Goal: Transaction & Acquisition: Purchase product/service

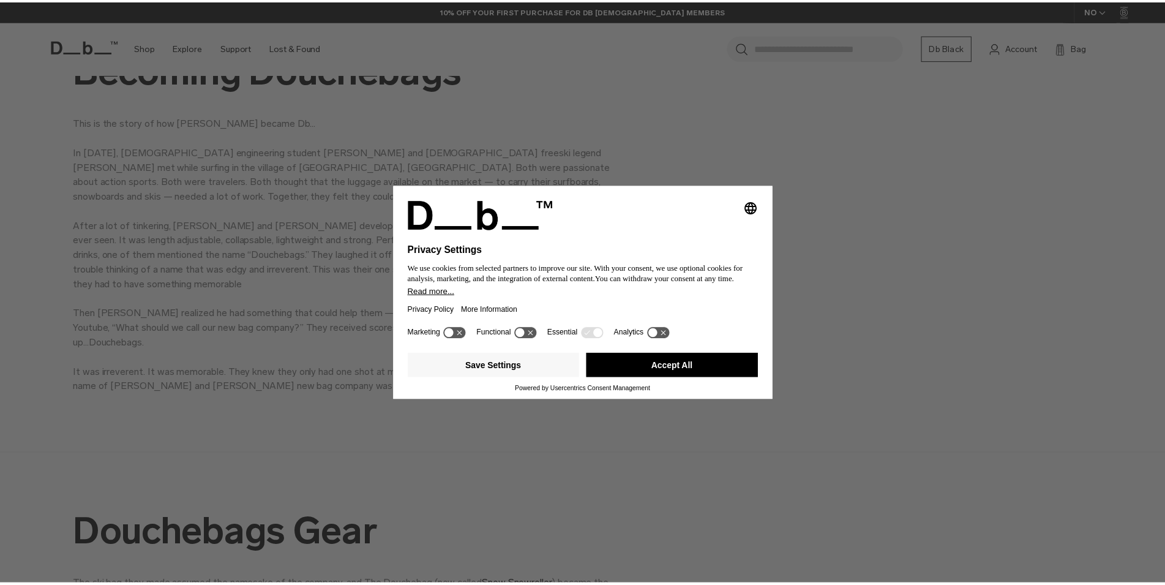
scroll to position [625, 0]
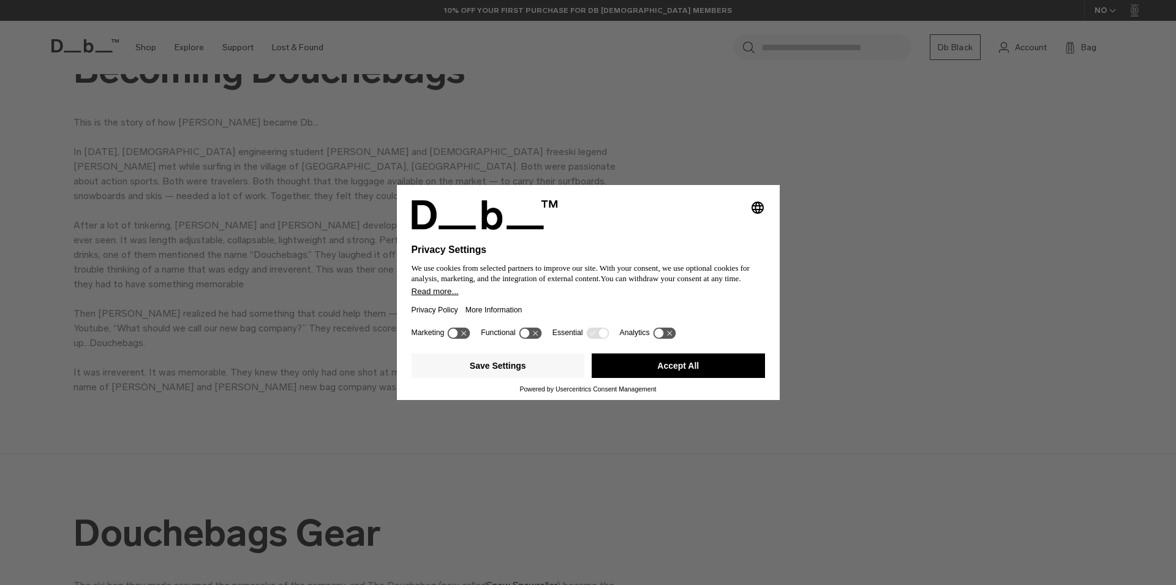
click at [859, 306] on div "Selecting an option will immediately change the language Privacy Settings We us…" at bounding box center [588, 292] width 1176 height 585
click at [462, 330] on icon at bounding box center [459, 333] width 23 height 12
drag, startPoint x: 536, startPoint y: 332, endPoint x: 512, endPoint y: 331, distance: 23.9
click at [535, 331] on icon at bounding box center [530, 333] width 23 height 12
click at [463, 332] on icon at bounding box center [464, 332] width 9 height 9
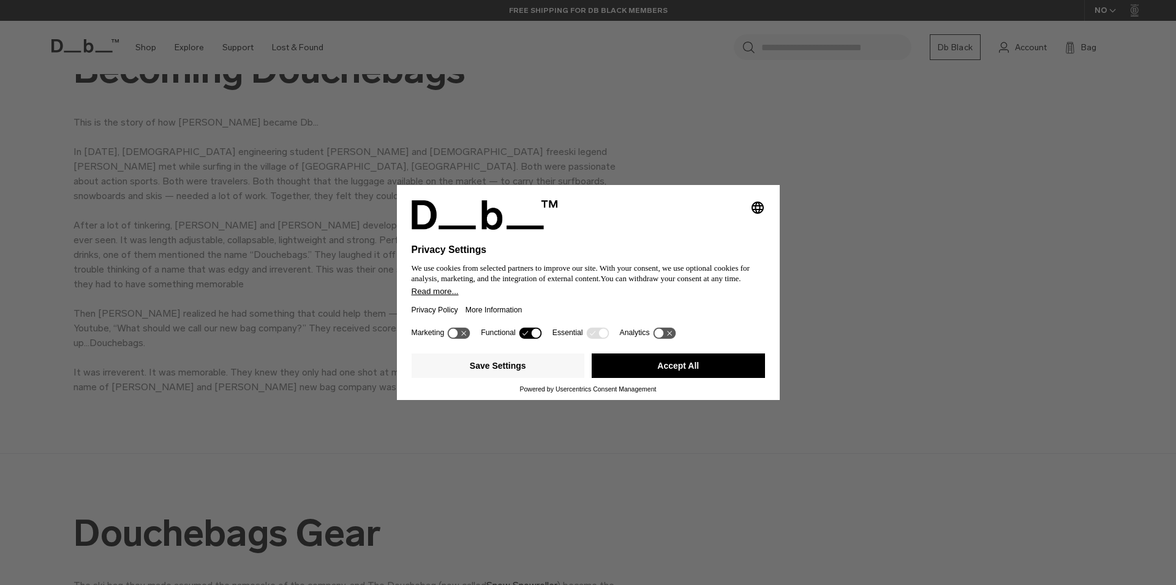
click at [529, 337] on icon at bounding box center [530, 333] width 23 height 12
click at [562, 373] on button "Save Settings" at bounding box center [497, 365] width 173 height 24
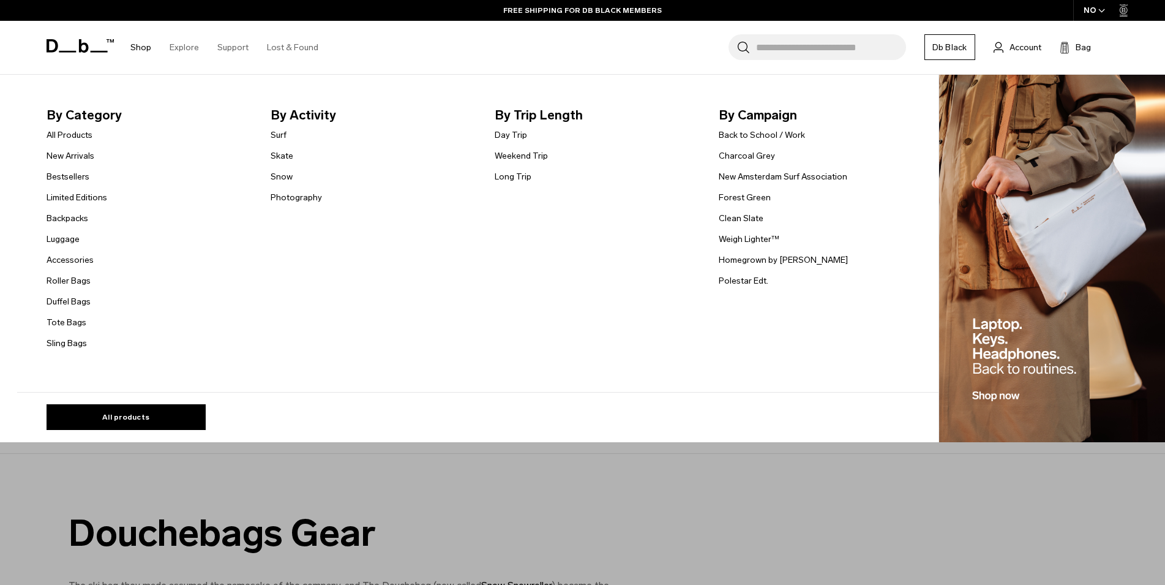
click at [142, 47] on link "Shop" at bounding box center [140, 47] width 21 height 43
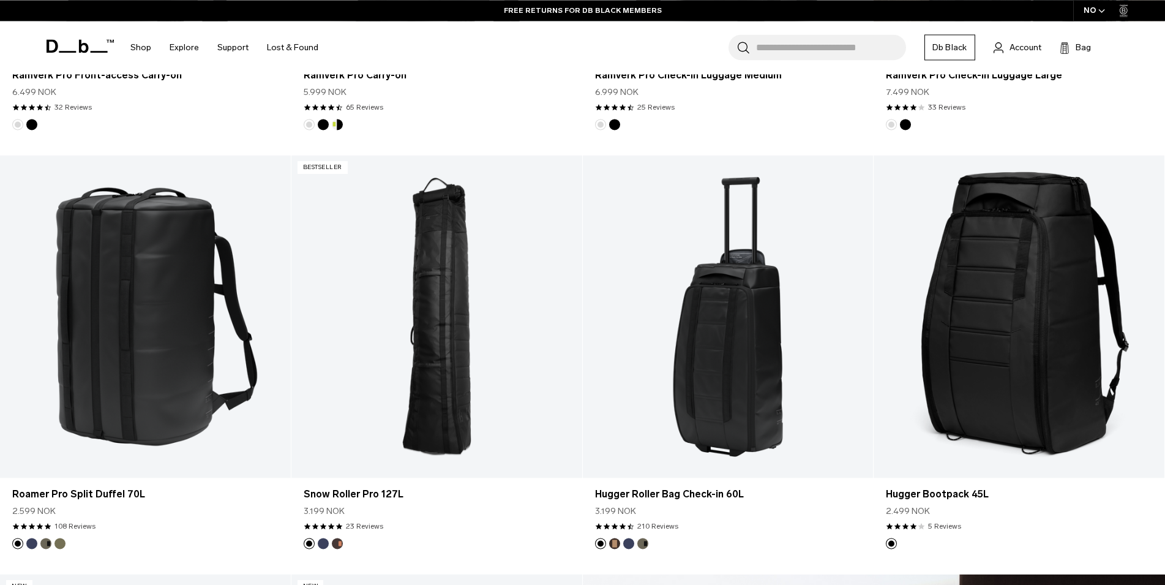
scroll to position [1124, 0]
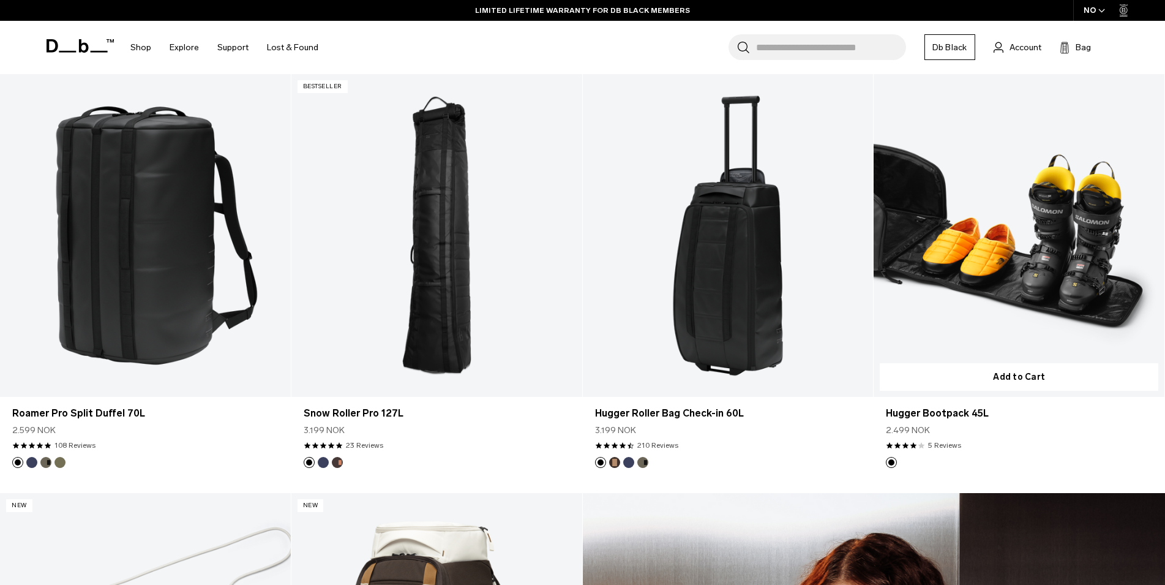
click at [1049, 243] on link "Hugger Bootpack 45L" at bounding box center [1019, 235] width 291 height 323
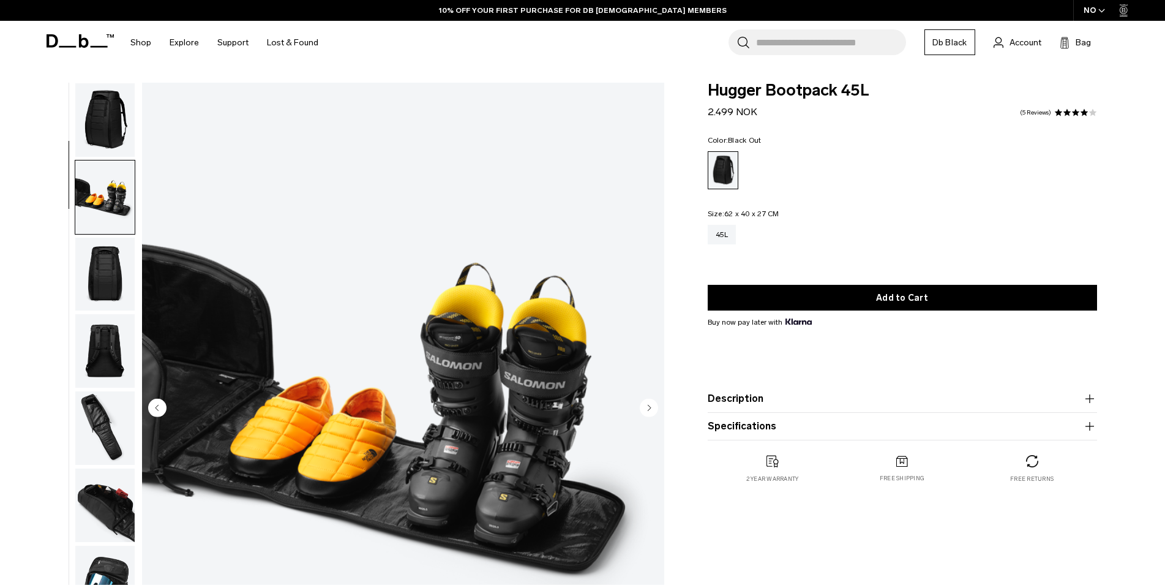
click at [97, 238] on img "button" at bounding box center [104, 274] width 59 height 73
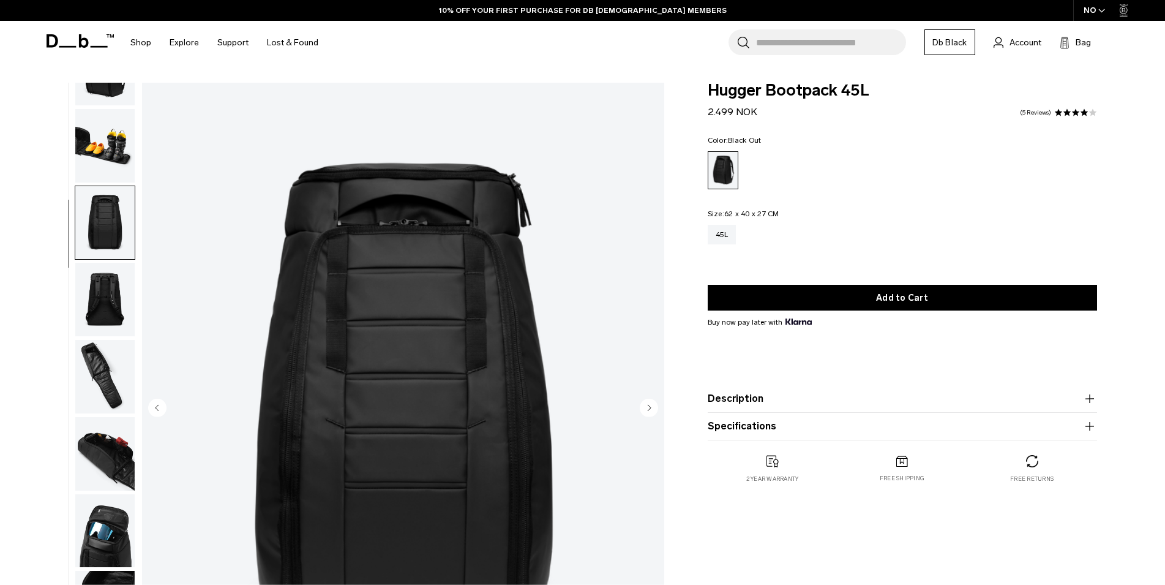
click at [94, 263] on img "button" at bounding box center [104, 299] width 59 height 73
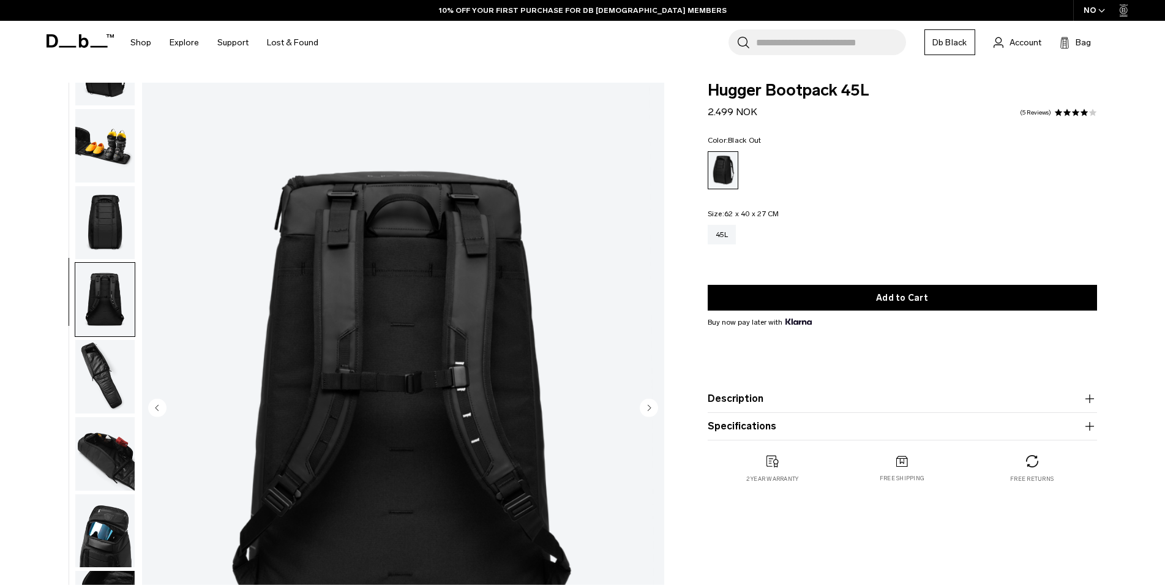
click at [89, 494] on img "button" at bounding box center [104, 530] width 59 height 73
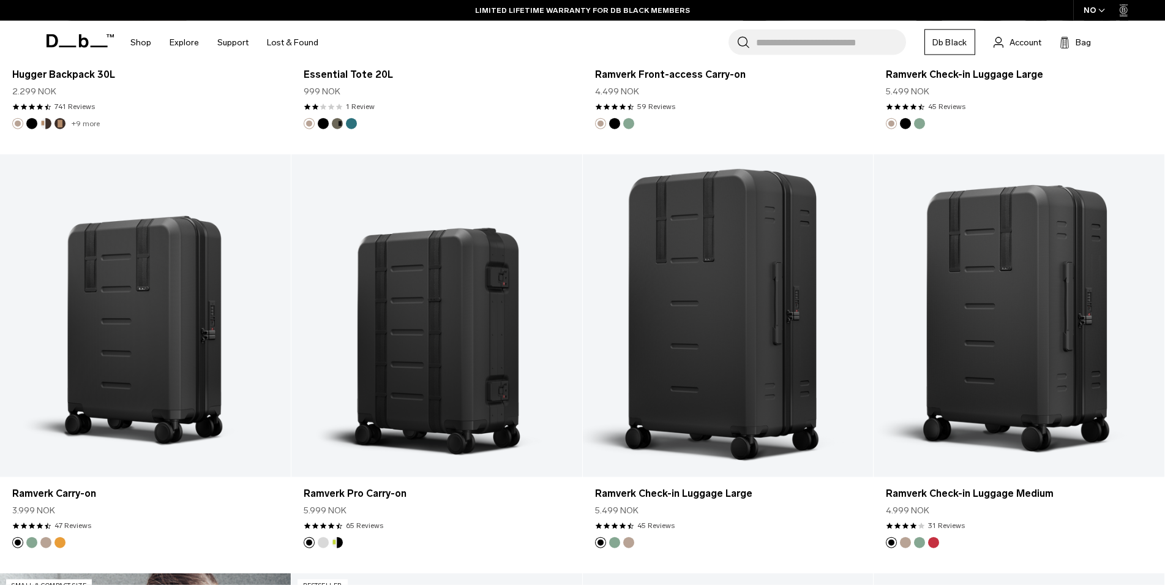
scroll to position [3102, 0]
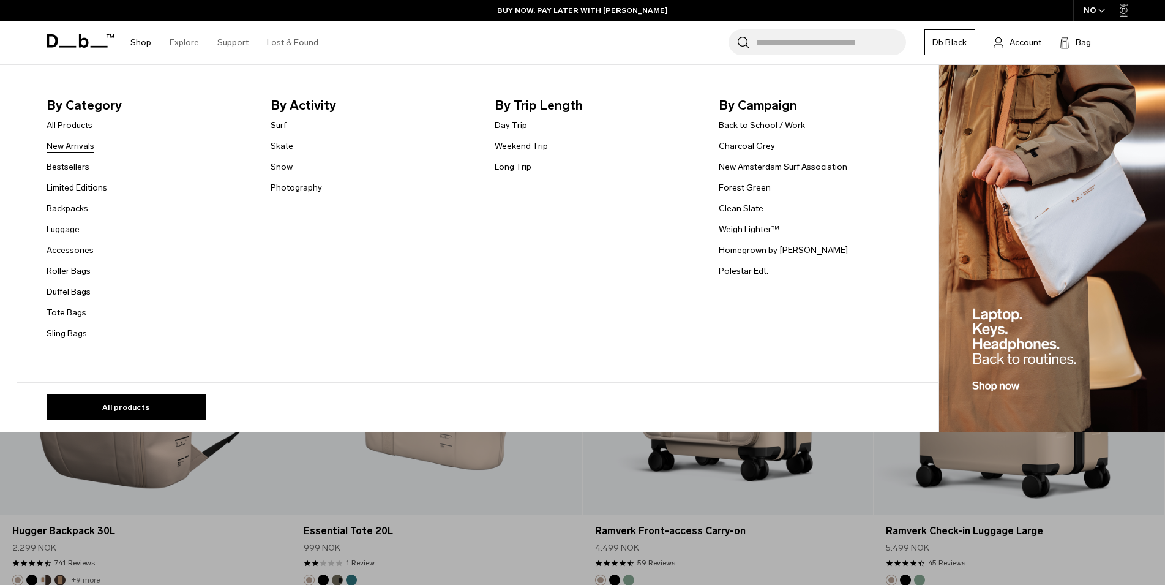
click at [86, 141] on link "New Arrivals" at bounding box center [71, 146] width 48 height 13
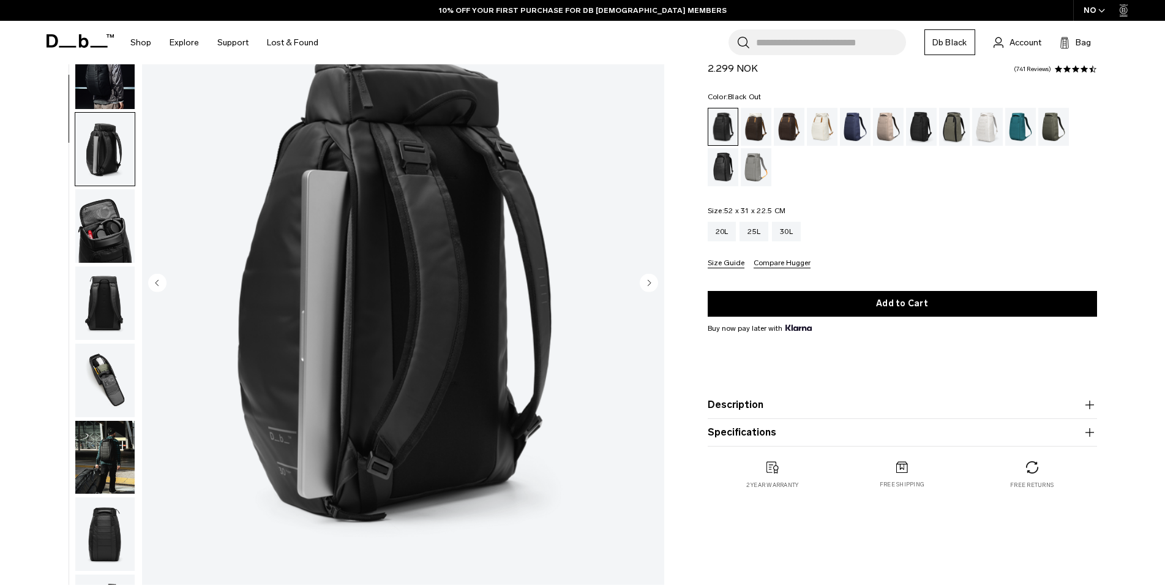
scroll to position [51, 0]
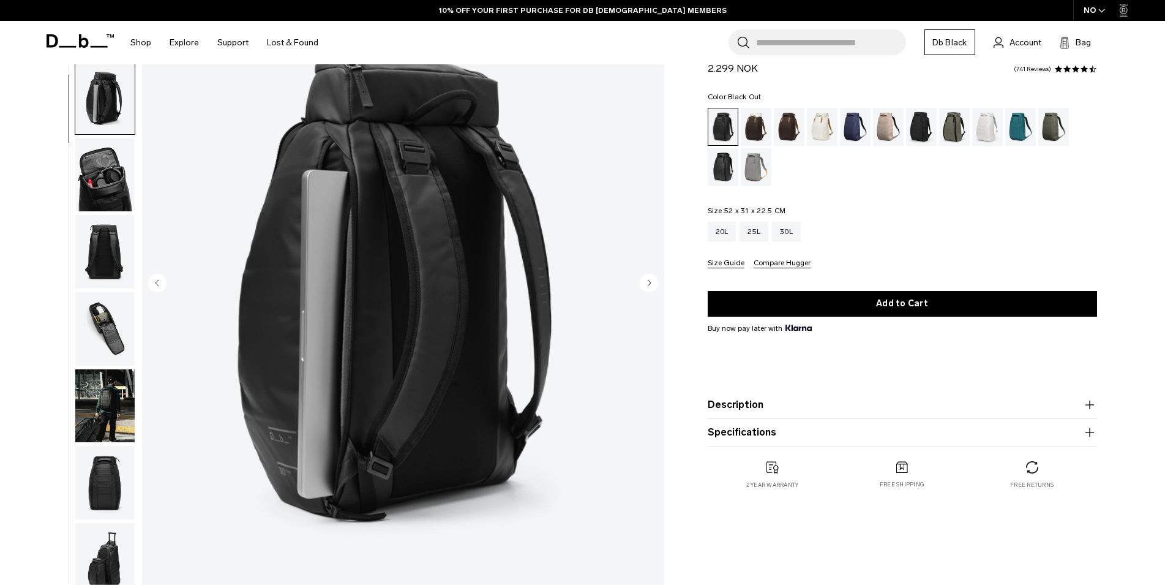
click at [99, 138] on img "button" at bounding box center [104, 174] width 59 height 73
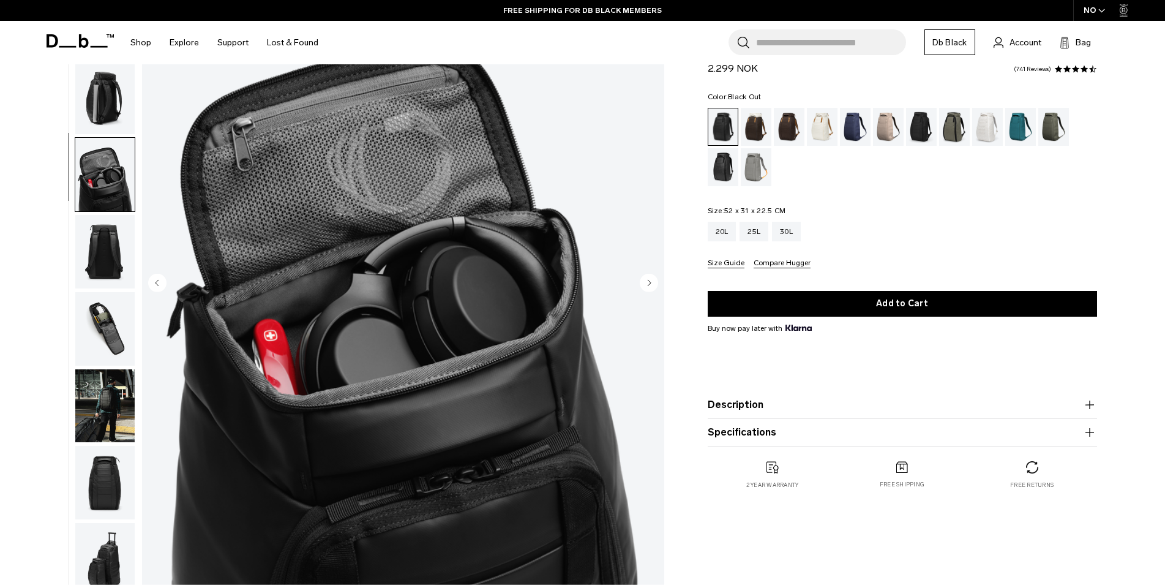
click at [83, 292] on img "button" at bounding box center [104, 328] width 59 height 73
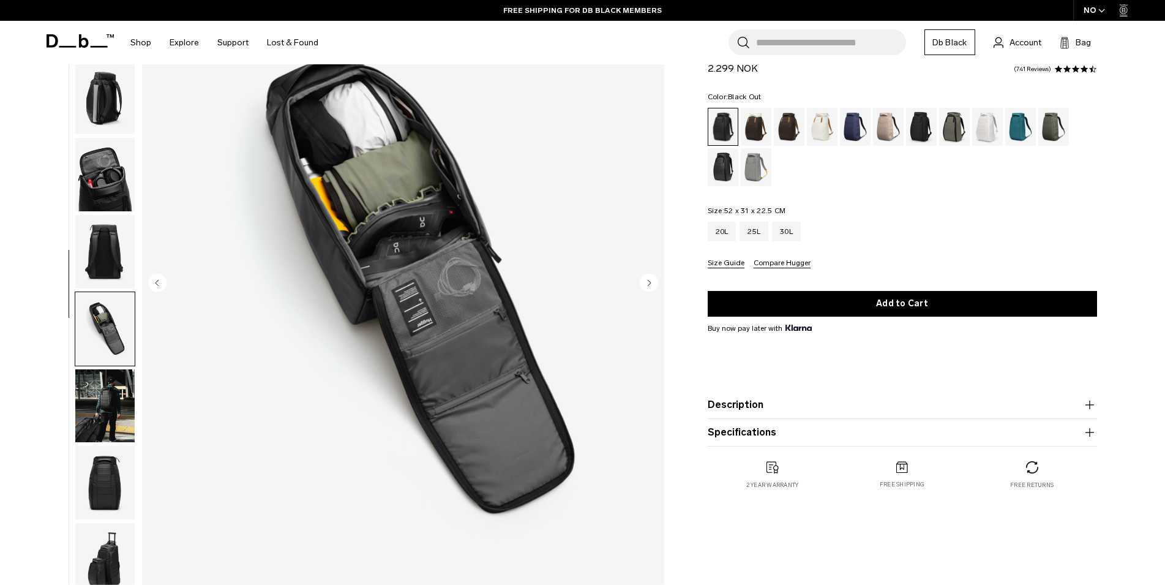
click at [99, 369] on img "button" at bounding box center [104, 405] width 59 height 73
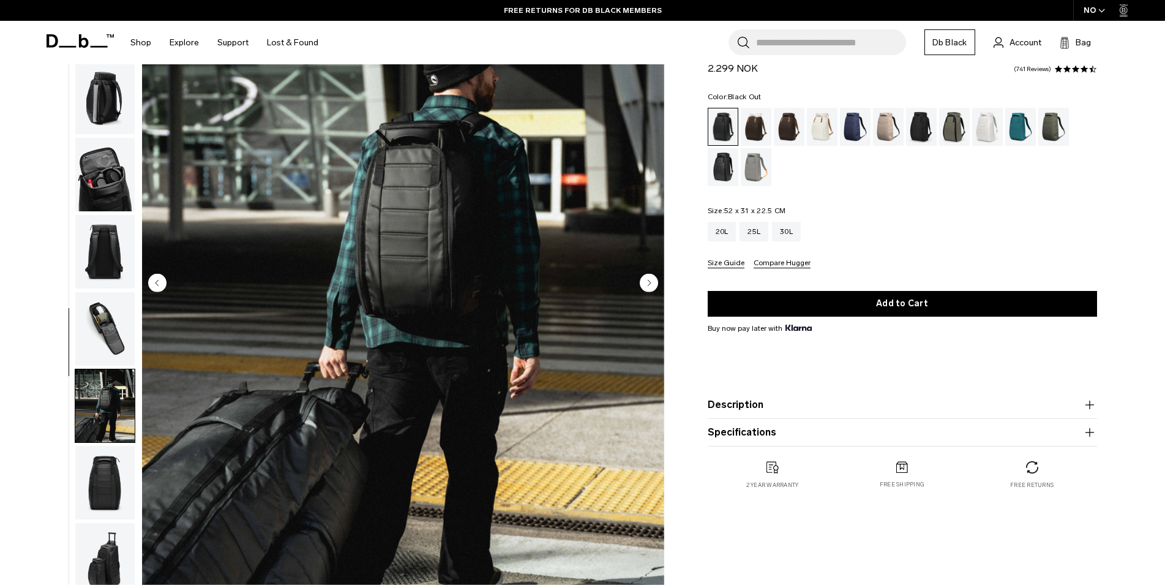
click at [94, 446] on img "button" at bounding box center [104, 482] width 59 height 73
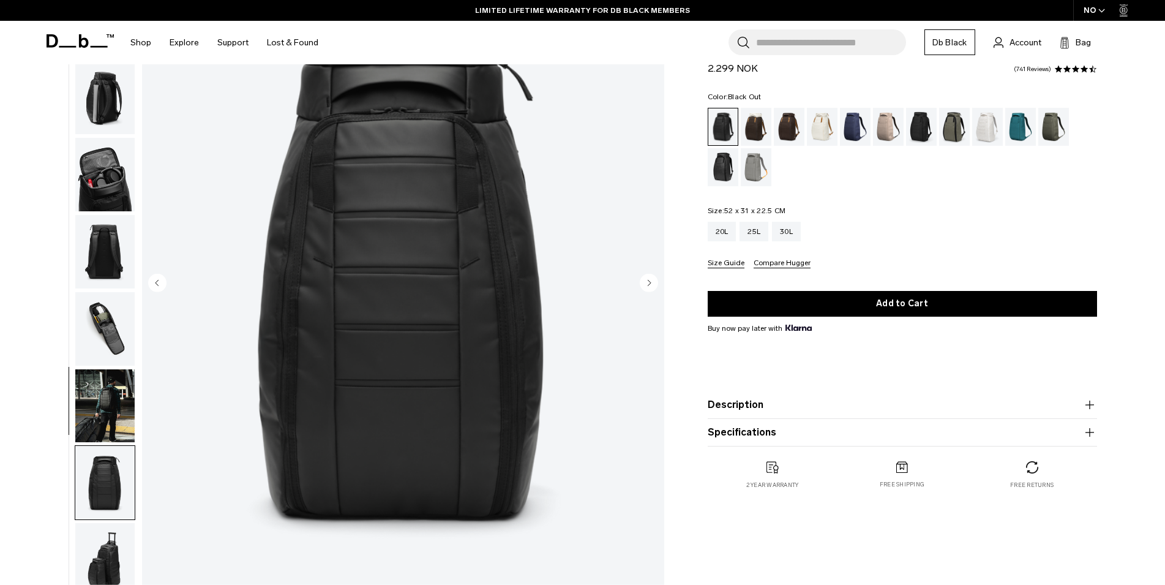
click at [100, 523] on img "button" at bounding box center [104, 559] width 59 height 73
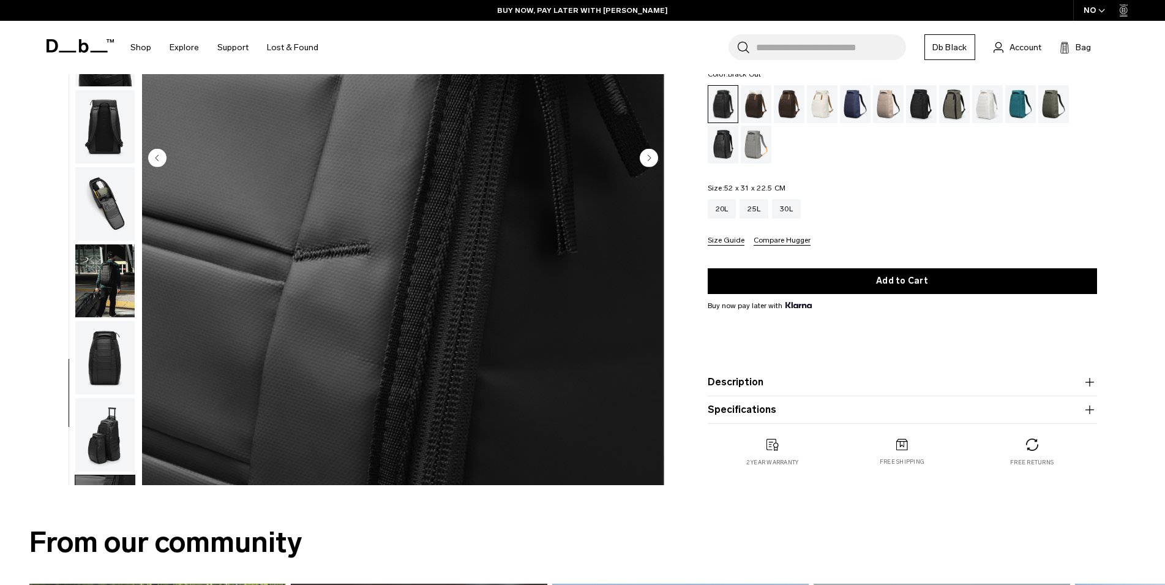
click at [92, 552] on img "button" at bounding box center [104, 588] width 59 height 73
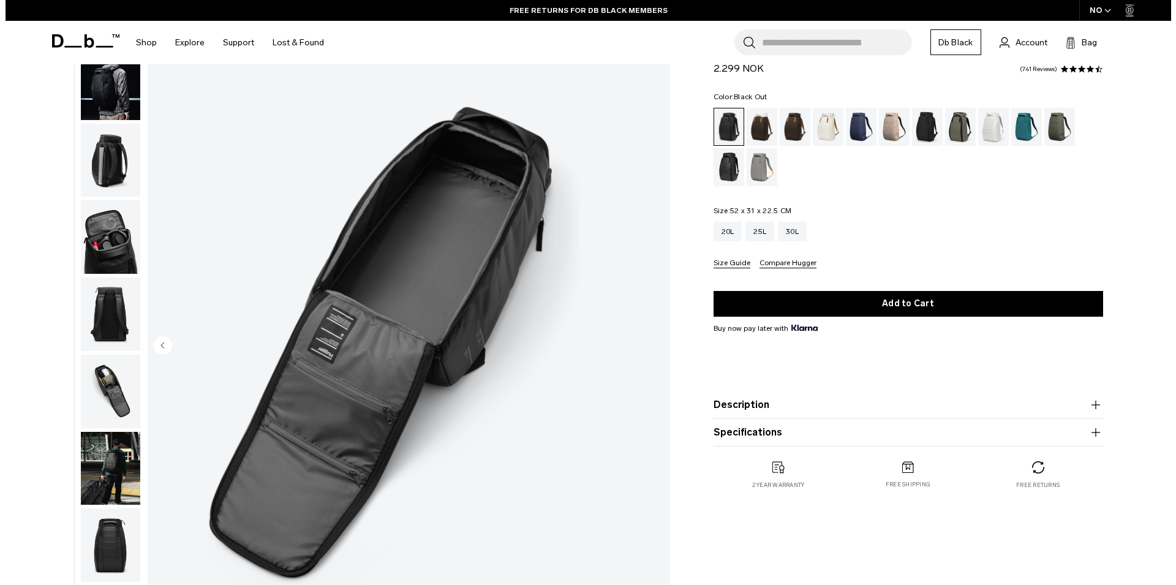
scroll to position [0, 0]
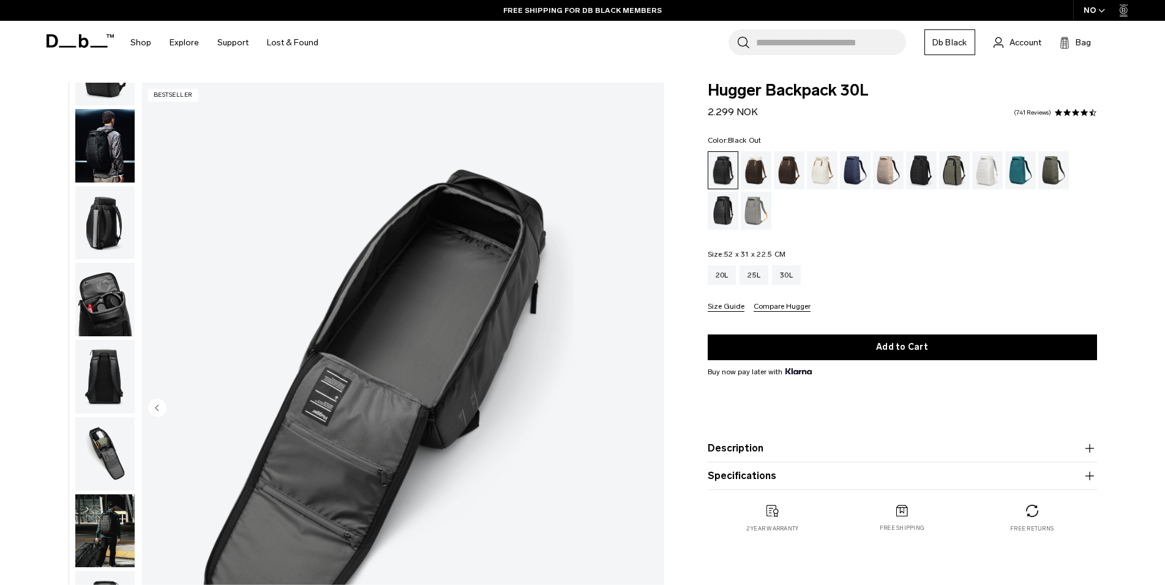
click at [1104, 12] on icon "button" at bounding box center [1101, 11] width 7 height 4
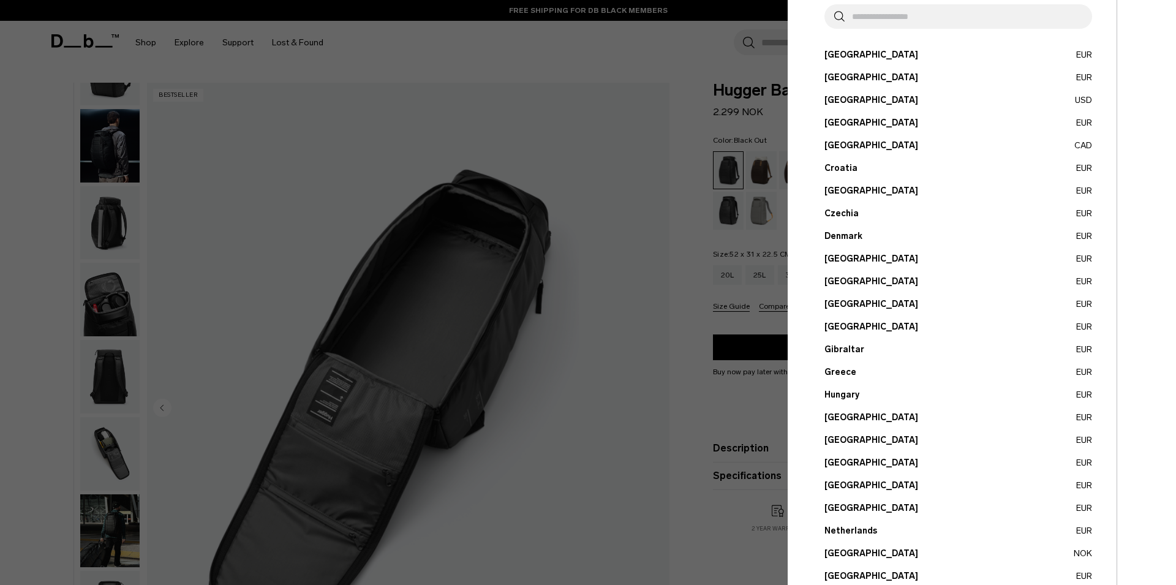
scroll to position [209, 0]
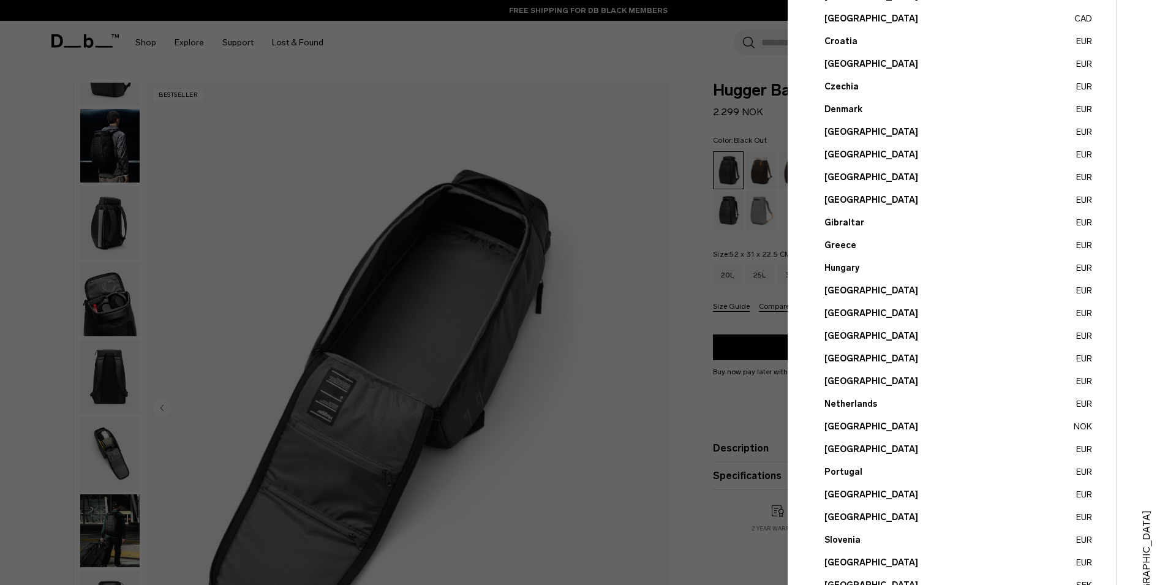
click at [857, 403] on button "Netherlands EUR" at bounding box center [958, 403] width 268 height 13
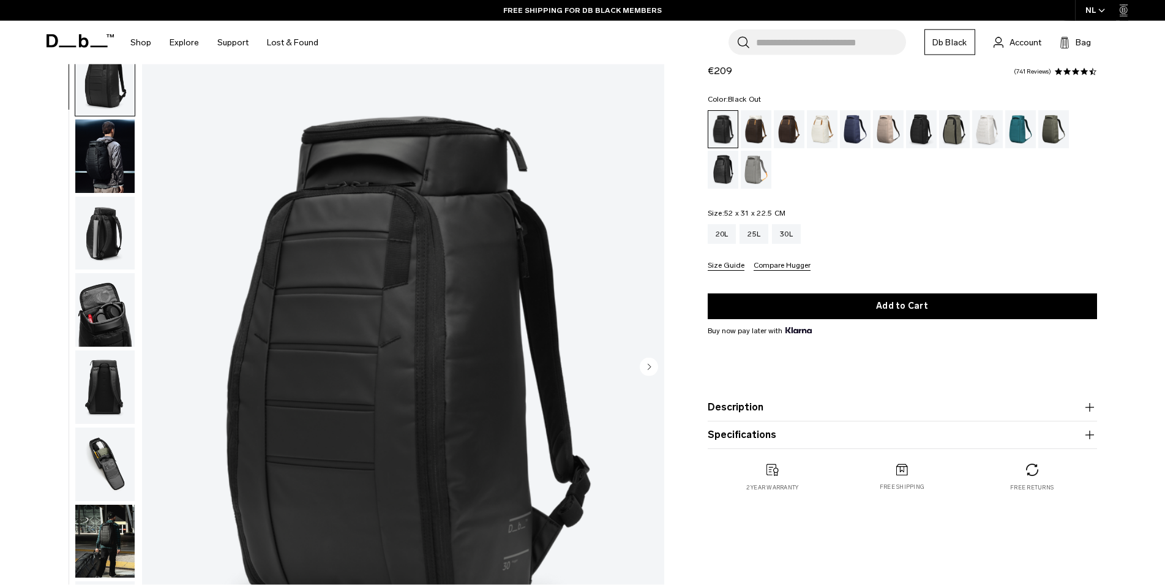
scroll to position [62, 0]
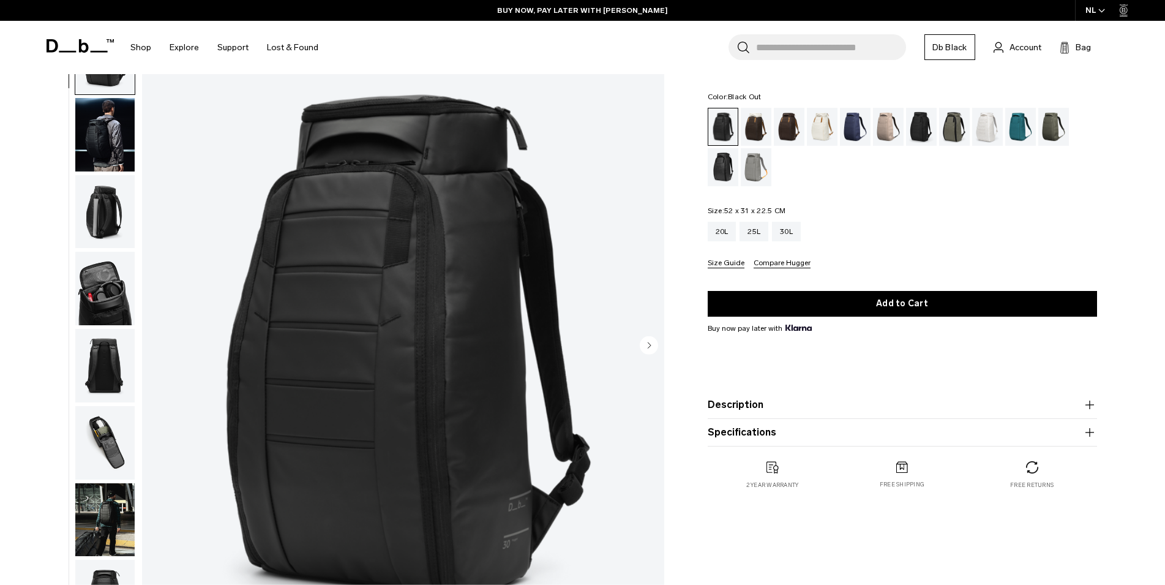
click at [115, 185] on img "button" at bounding box center [104, 211] width 59 height 73
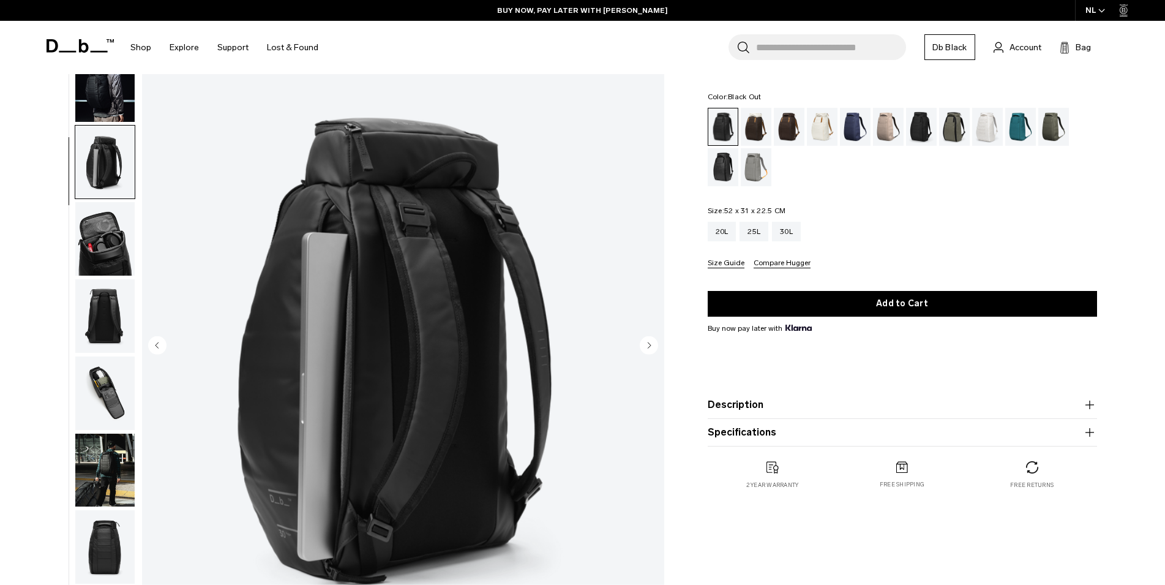
scroll to position [51, 0]
click at [86, 200] on img "button" at bounding box center [104, 236] width 59 height 73
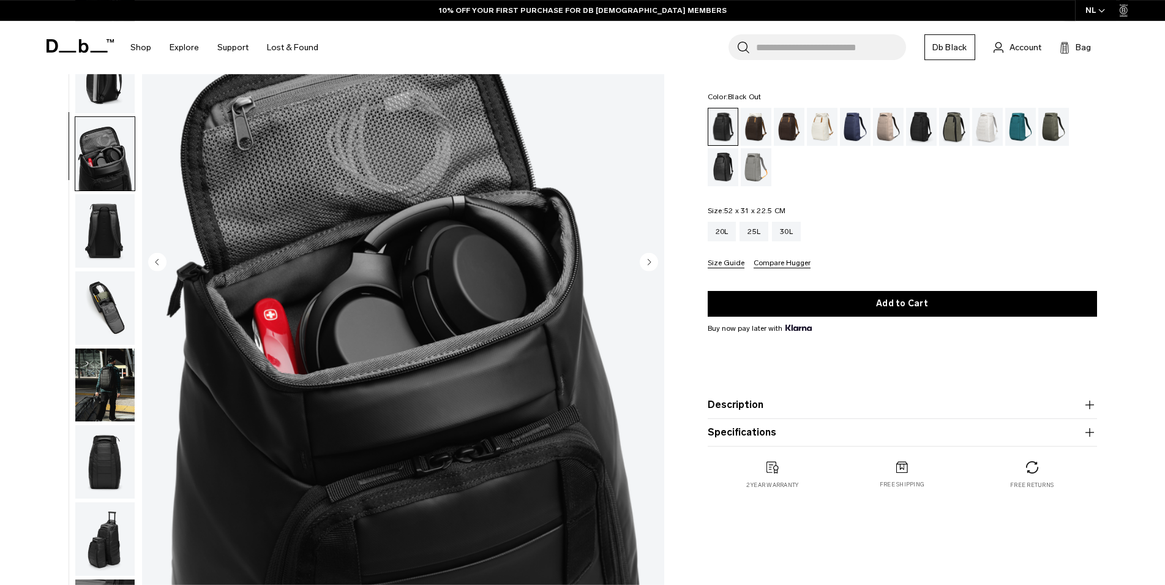
scroll to position [187, 0]
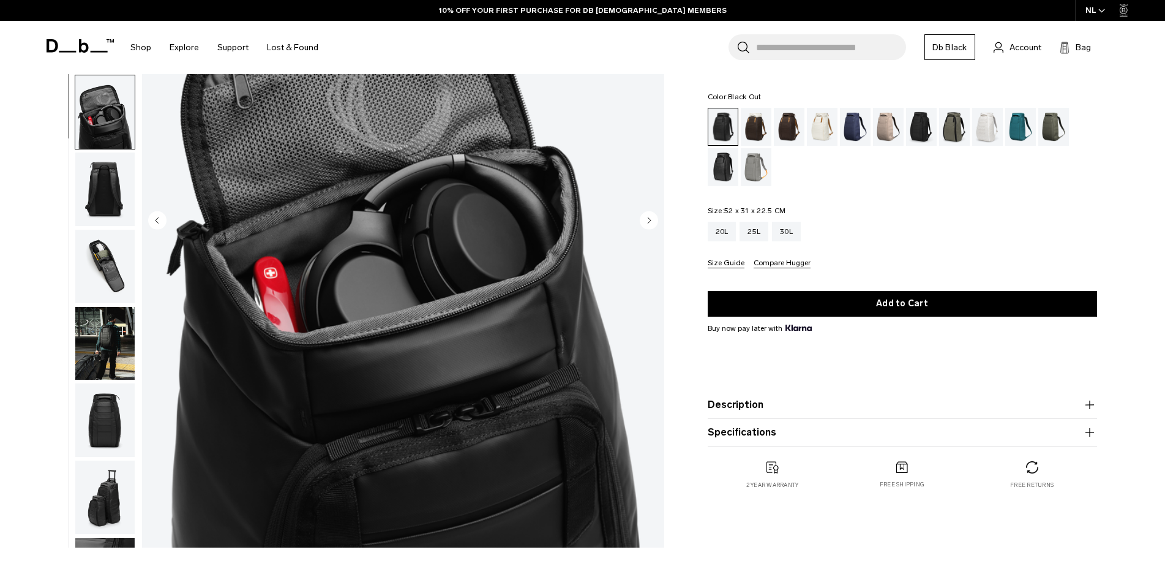
click at [87, 307] on img "button" at bounding box center [104, 343] width 59 height 73
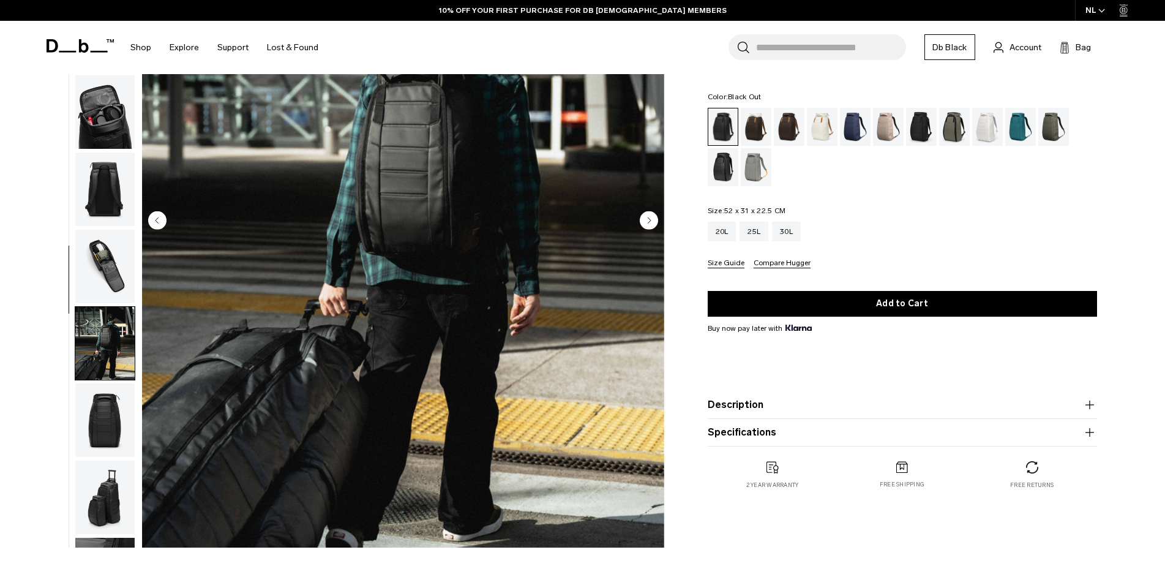
click at [98, 383] on img "button" at bounding box center [104, 419] width 59 height 73
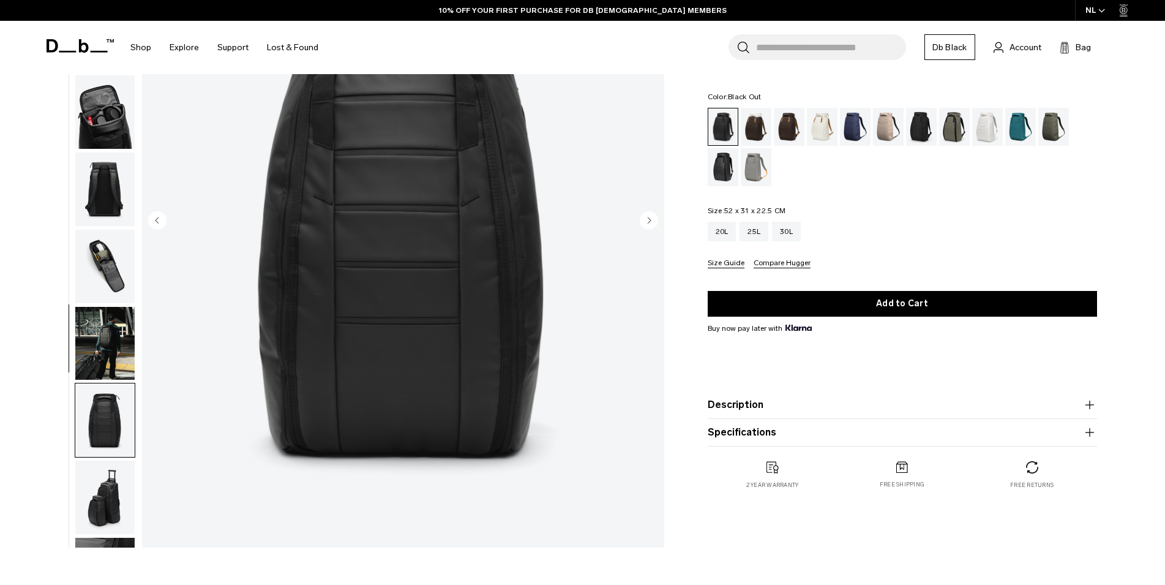
click at [96, 460] on img "button" at bounding box center [104, 496] width 59 height 73
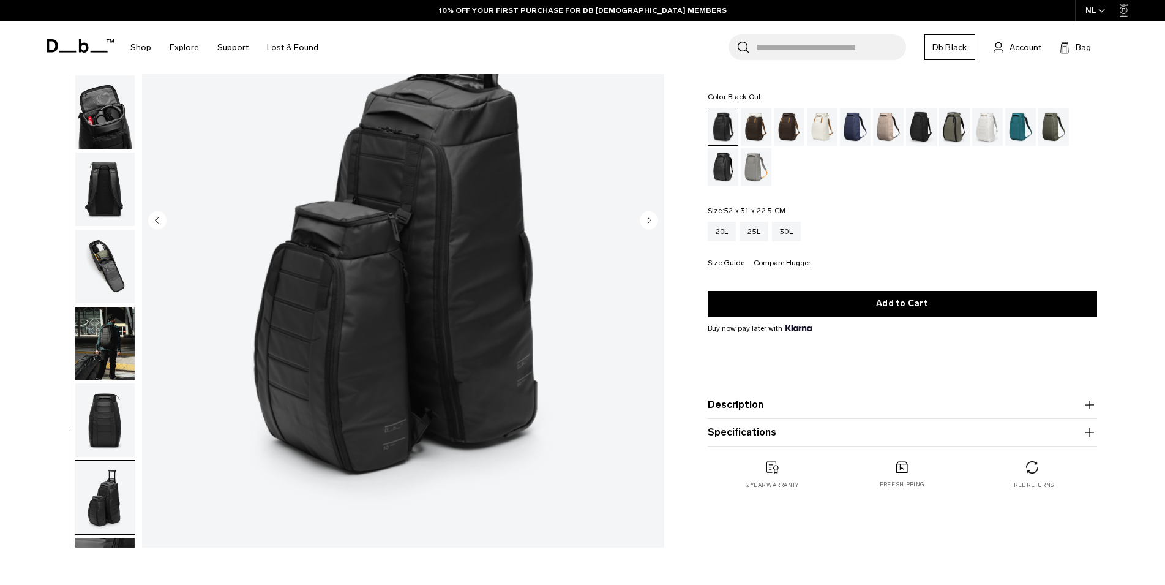
click at [110, 538] on img "button" at bounding box center [104, 574] width 59 height 73
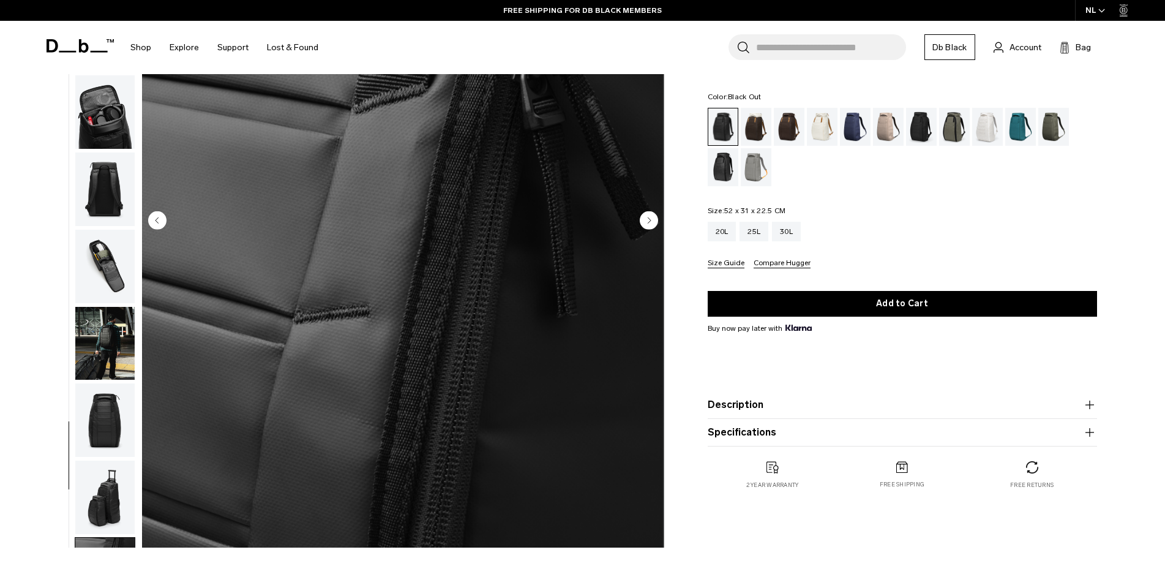
scroll to position [312, 0]
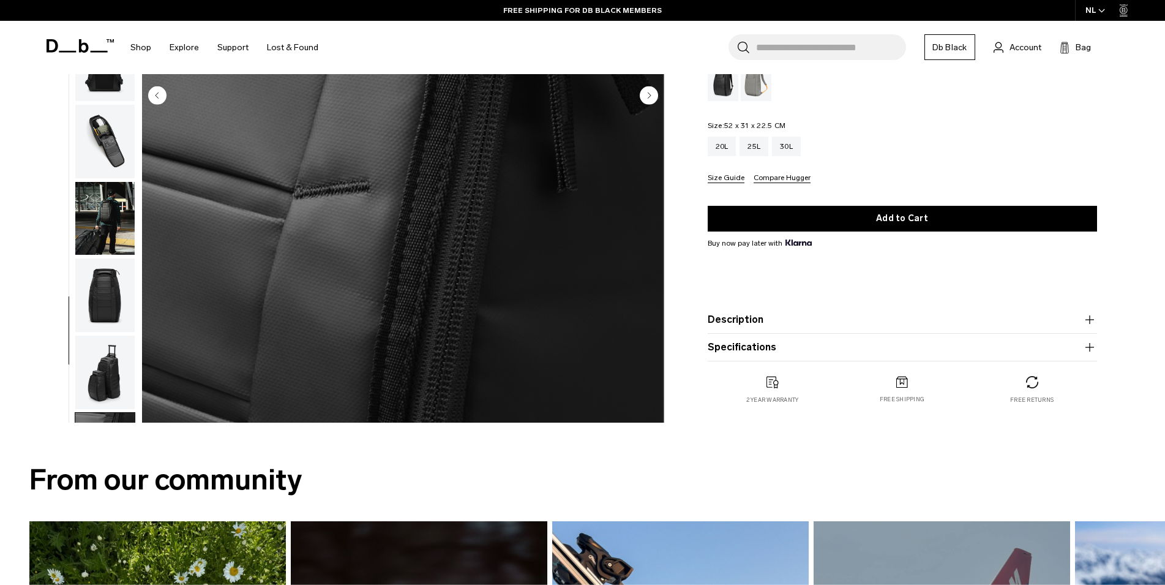
click at [92, 490] on img "button" at bounding box center [104, 526] width 59 height 73
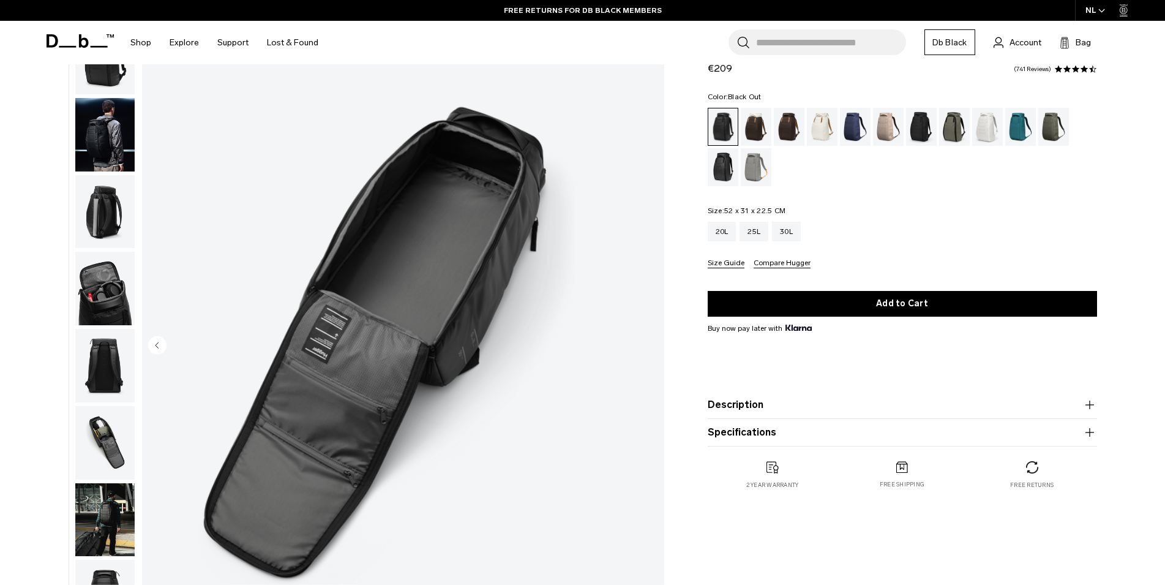
scroll to position [0, 0]
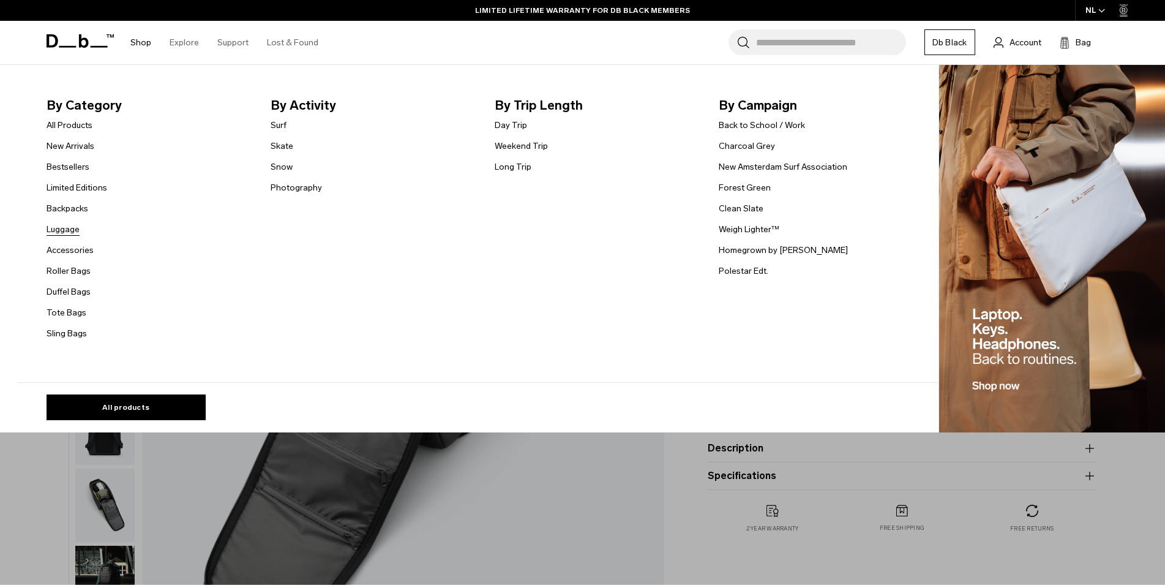
click at [76, 231] on link "Luggage" at bounding box center [63, 229] width 33 height 13
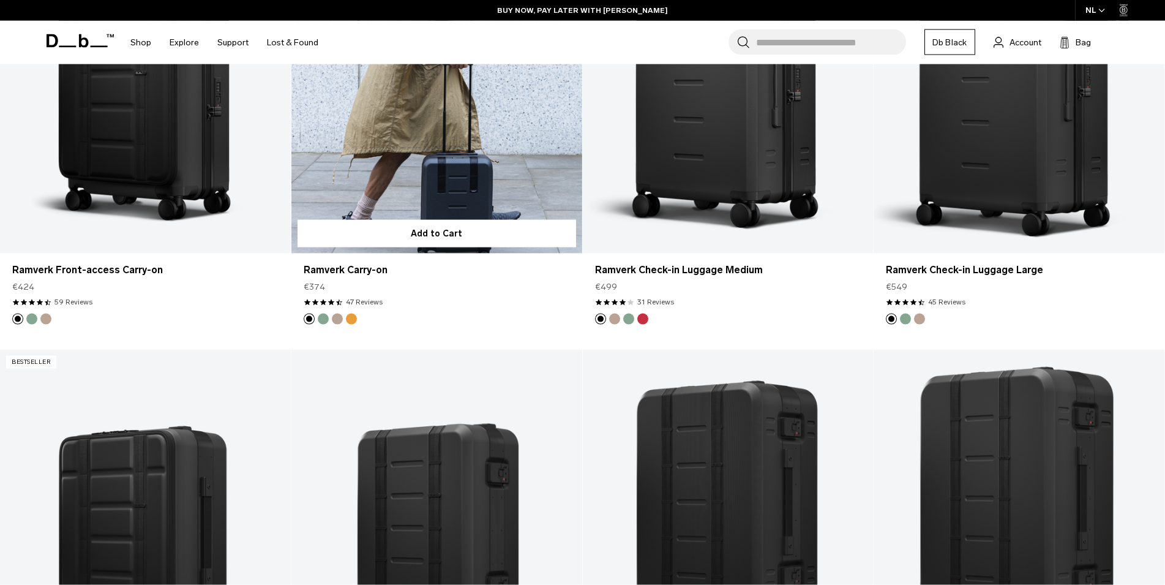
scroll to position [1249, 0]
